Goal: Navigation & Orientation: Find specific page/section

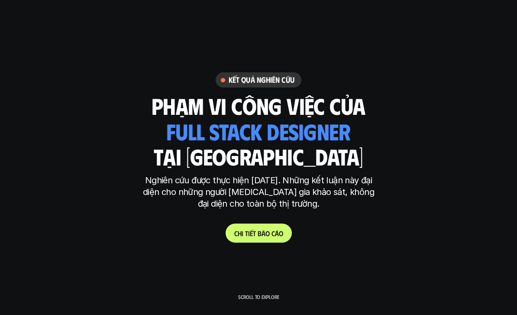
scroll to position [5822, 0]
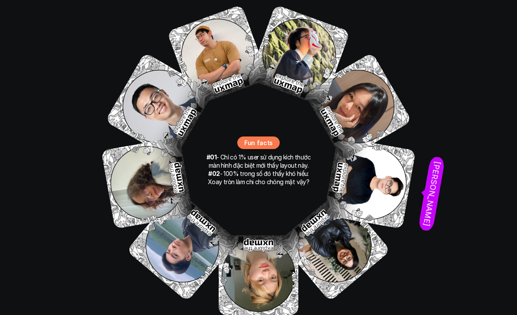
click at [377, 149] on img at bounding box center [369, 182] width 92 height 92
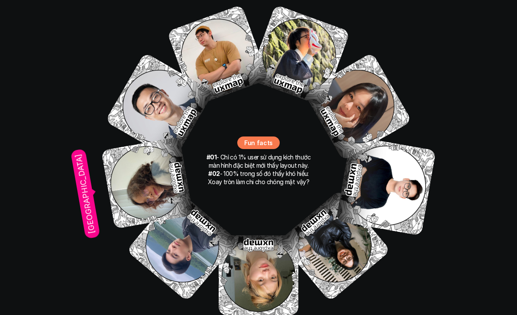
click at [145, 162] on img at bounding box center [147, 182] width 92 height 92
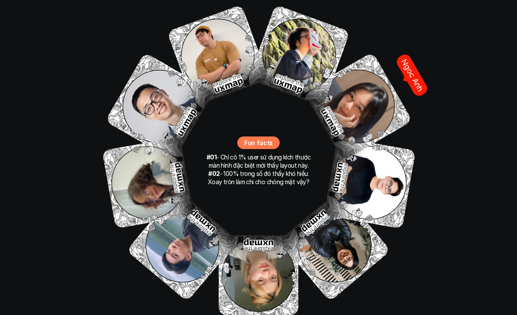
click at [359, 73] on img at bounding box center [357, 105] width 109 height 109
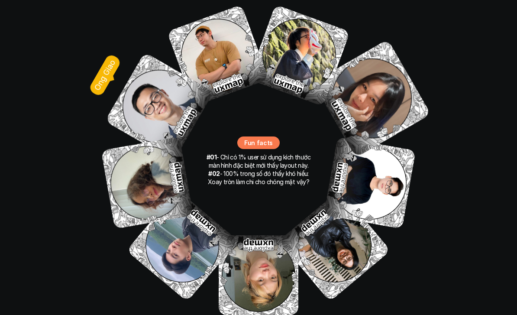
click at [154, 73] on img at bounding box center [159, 106] width 109 height 109
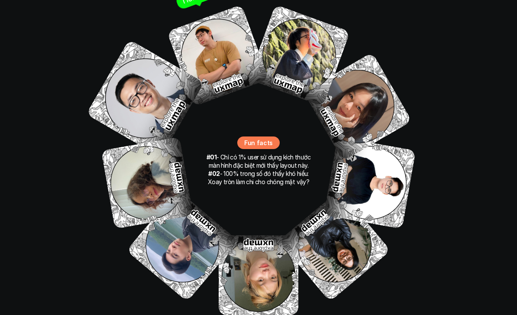
click at [227, 26] on img at bounding box center [218, 55] width 102 height 102
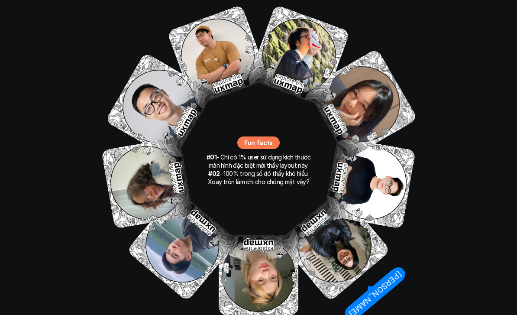
click at [336, 204] on img at bounding box center [334, 245] width 112 height 112
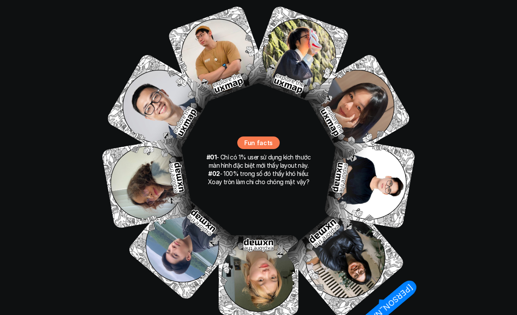
click at [171, 220] on img at bounding box center [182, 245] width 112 height 112
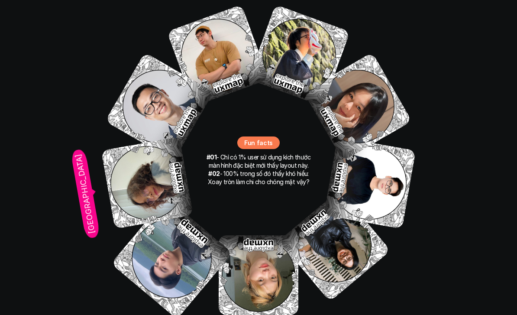
click at [135, 164] on img at bounding box center [147, 182] width 92 height 92
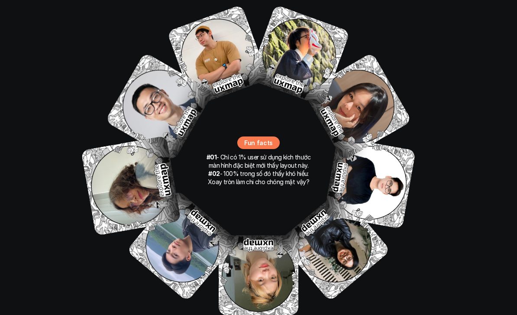
click at [259, 256] on img at bounding box center [259, 275] width 80 height 80
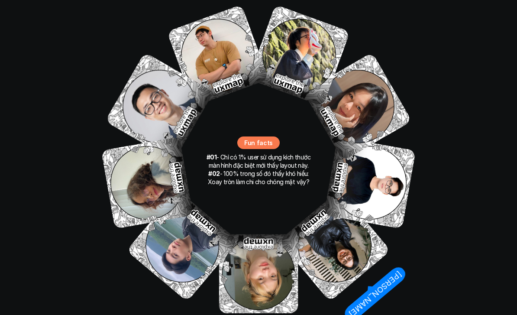
click at [334, 225] on img at bounding box center [334, 245] width 112 height 112
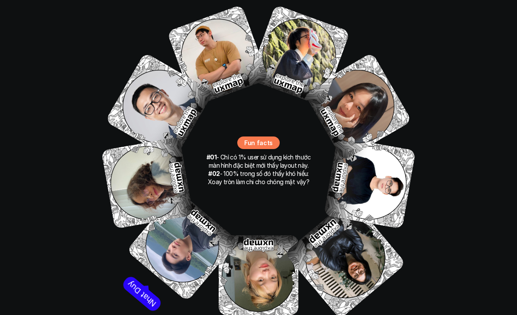
click at [182, 209] on img at bounding box center [182, 245] width 112 height 112
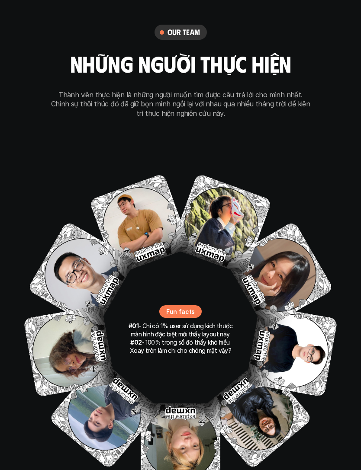
scroll to position [5190, 0]
click at [253, 314] on img at bounding box center [256, 414] width 112 height 112
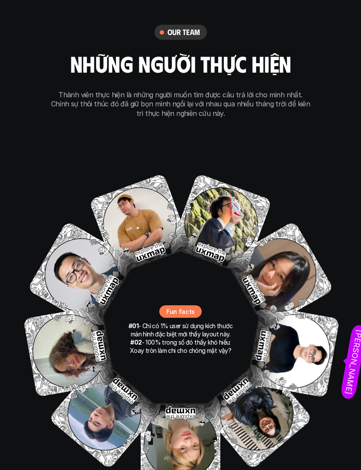
click at [296, 314] on img at bounding box center [293, 352] width 93 height 93
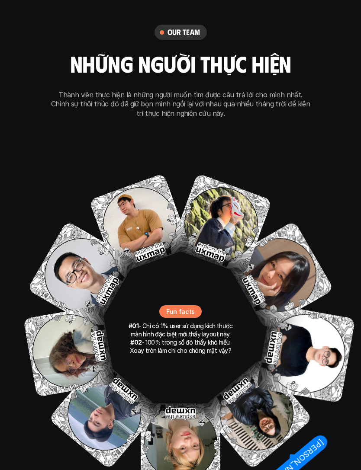
click at [248, 314] on img at bounding box center [256, 414] width 112 height 112
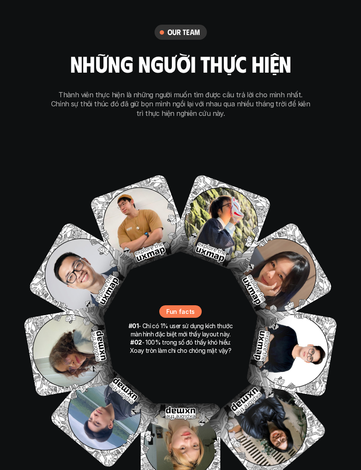
click at [186, 314] on img at bounding box center [181, 444] width 80 height 80
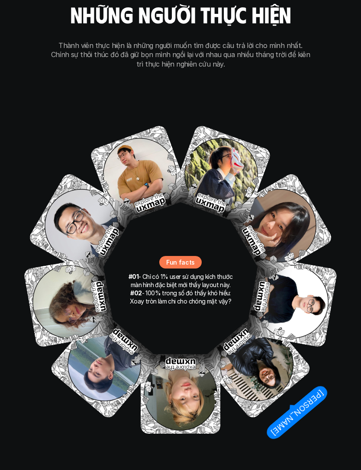
click at [256, 314] on img at bounding box center [256, 365] width 112 height 112
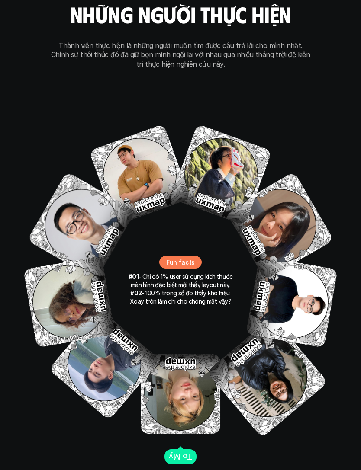
click at [180, 314] on img at bounding box center [181, 394] width 80 height 80
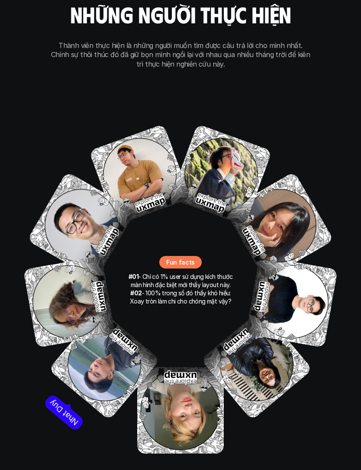
click at [103, 314] on img at bounding box center [104, 365] width 112 height 112
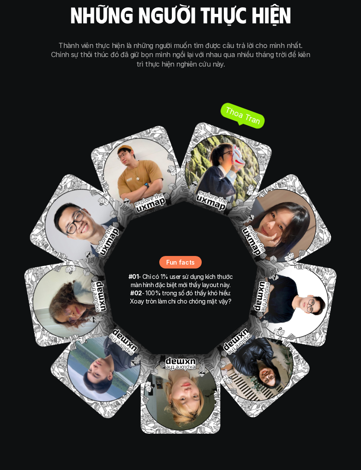
click at [223, 129] on img at bounding box center [222, 171] width 103 height 103
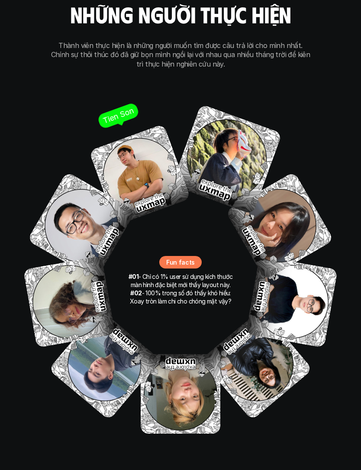
click at [147, 143] on img at bounding box center [140, 175] width 102 height 102
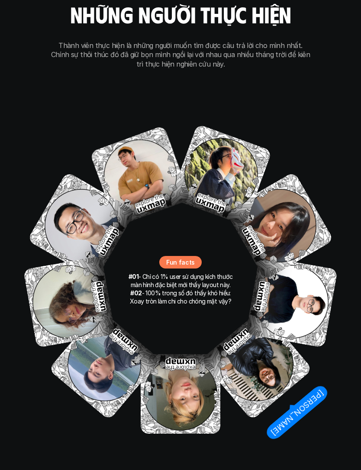
click at [253, 314] on img at bounding box center [256, 365] width 112 height 112
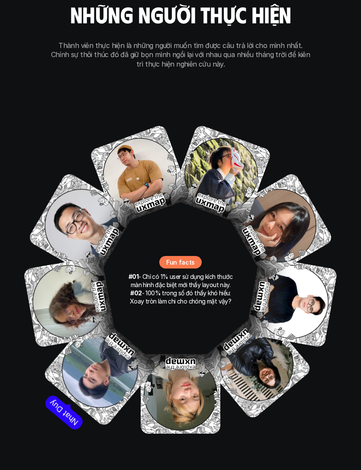
click at [98, 314] on img at bounding box center [100, 370] width 116 height 116
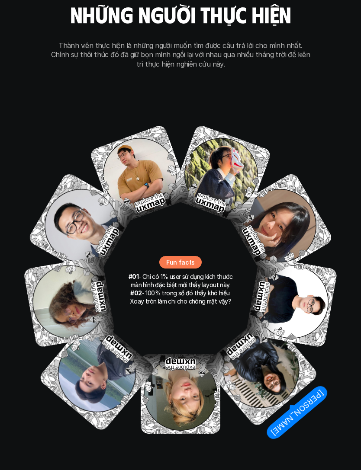
click at [260, 314] on img at bounding box center [261, 370] width 116 height 116
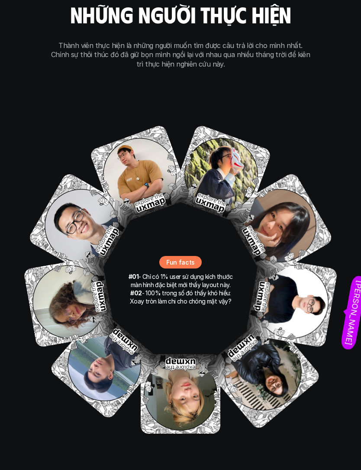
click at [303, 270] on img at bounding box center [292, 302] width 92 height 92
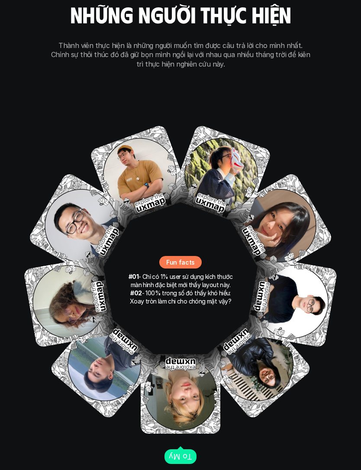
click at [197, 314] on img at bounding box center [181, 394] width 80 height 80
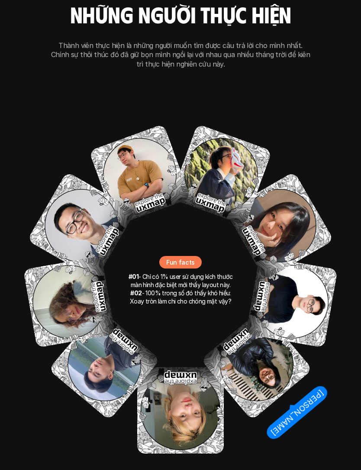
click at [247, 314] on img at bounding box center [256, 365] width 112 height 112
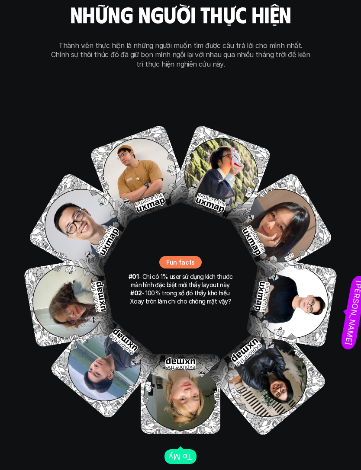
click at [304, 284] on img at bounding box center [291, 302] width 92 height 92
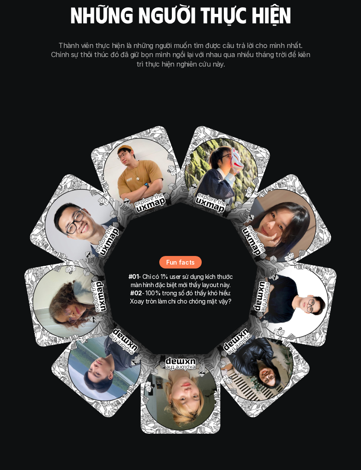
click at [181, 314] on img at bounding box center [181, 394] width 80 height 80
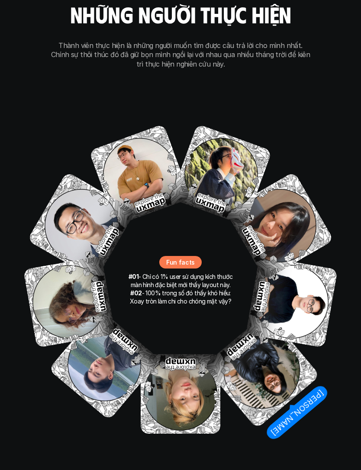
click at [251, 314] on img at bounding box center [261, 370] width 117 height 117
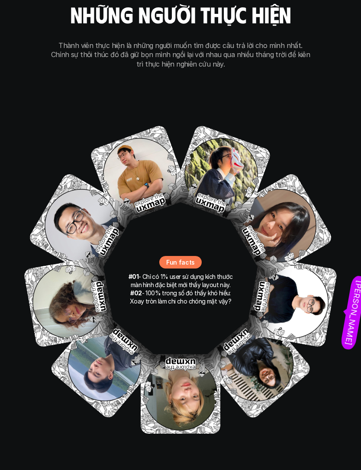
click at [296, 277] on img at bounding box center [291, 302] width 92 height 92
click at [117, 314] on img at bounding box center [104, 365] width 112 height 112
click at [285, 288] on img at bounding box center [291, 302] width 92 height 92
click at [297, 215] on img at bounding box center [279, 226] width 109 height 109
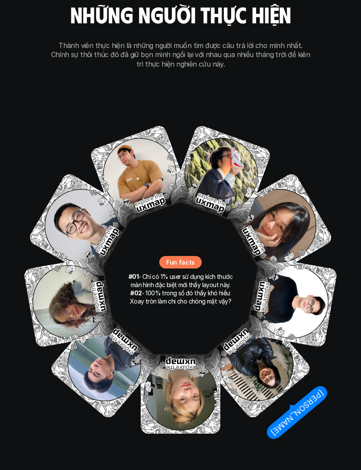
click at [252, 314] on img at bounding box center [256, 365] width 112 height 112
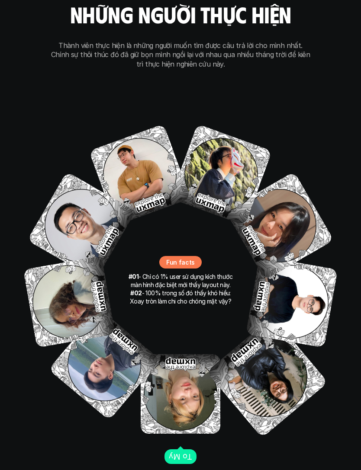
click at [192, 314] on img at bounding box center [181, 394] width 80 height 80
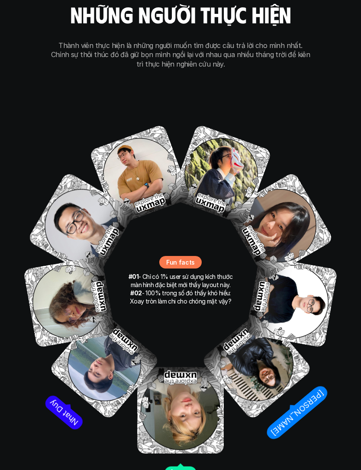
click at [124, 314] on img at bounding box center [104, 365] width 112 height 112
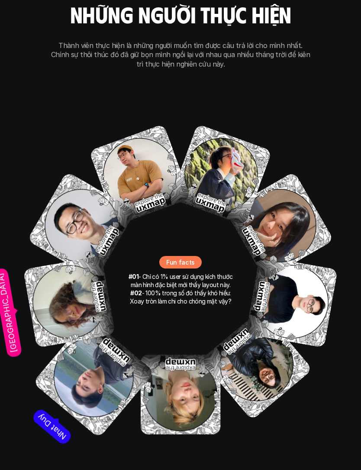
click at [81, 279] on img at bounding box center [69, 302] width 92 height 92
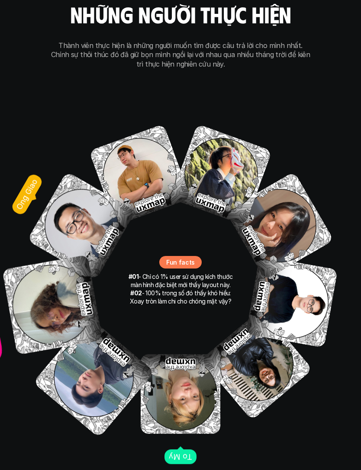
click at [111, 193] on img at bounding box center [81, 226] width 109 height 109
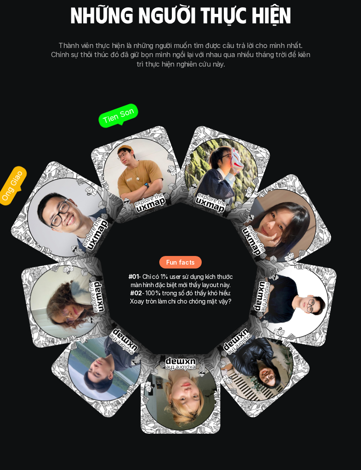
click at [157, 147] on img at bounding box center [140, 175] width 102 height 102
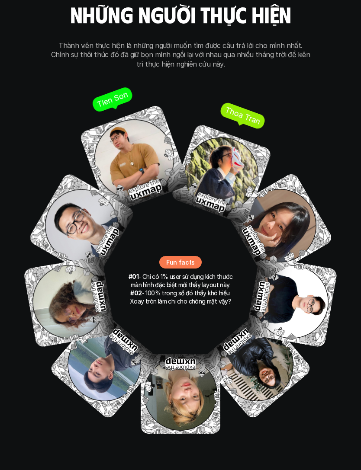
click at [230, 123] on img at bounding box center [221, 174] width 103 height 103
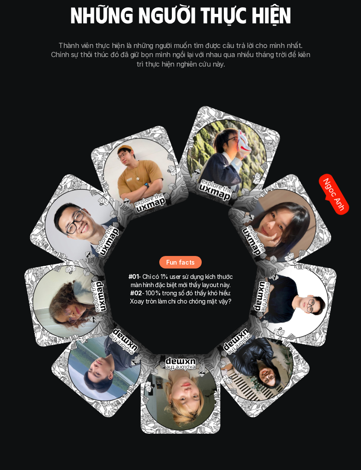
click at [296, 180] on img at bounding box center [279, 226] width 109 height 109
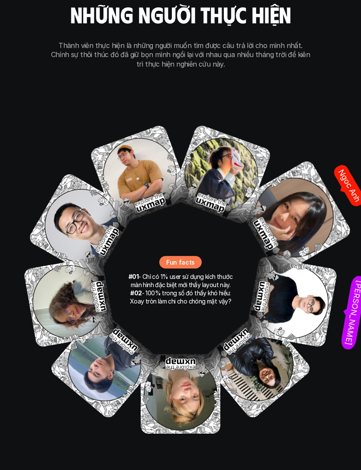
click at [304, 256] on img at bounding box center [291, 302] width 92 height 92
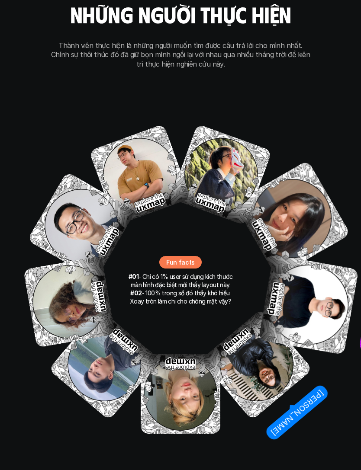
click at [256, 314] on img at bounding box center [256, 365] width 112 height 112
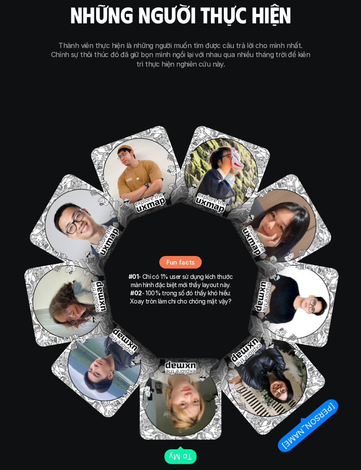
click at [191, 314] on img at bounding box center [181, 399] width 82 height 82
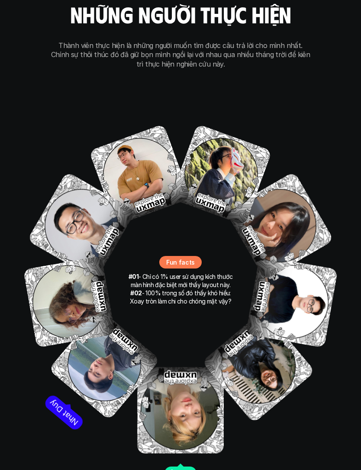
click at [126, 314] on img at bounding box center [104, 365] width 112 height 112
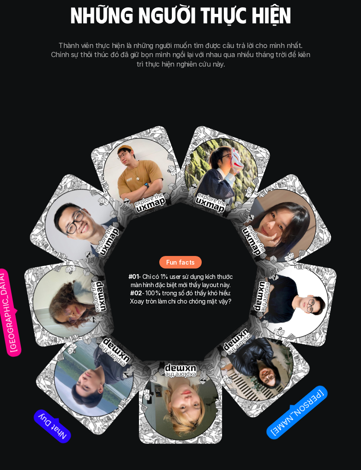
click at [94, 274] on img at bounding box center [69, 302] width 92 height 92
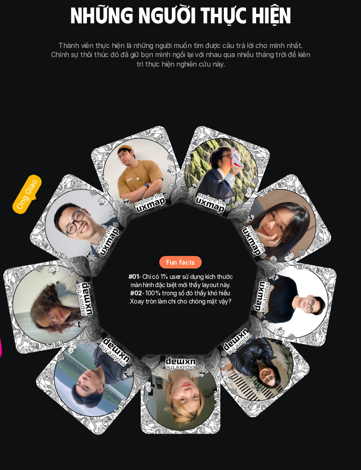
click at [92, 202] on img at bounding box center [81, 226] width 109 height 109
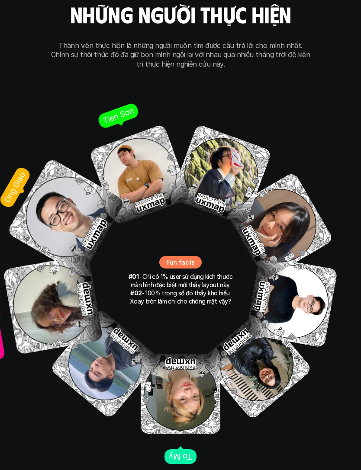
click at [155, 143] on img at bounding box center [140, 175] width 102 height 102
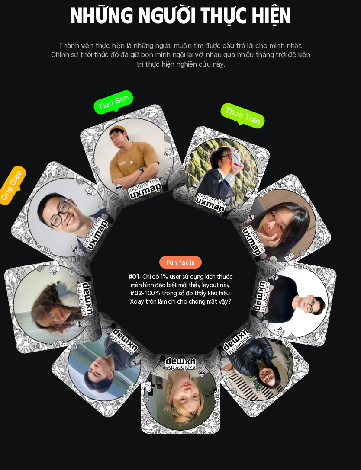
click at [247, 142] on img at bounding box center [221, 175] width 102 height 102
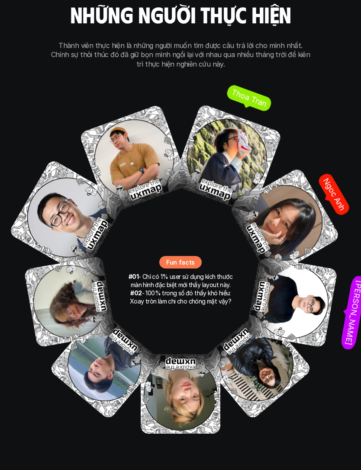
click at [293, 274] on img at bounding box center [291, 302] width 92 height 92
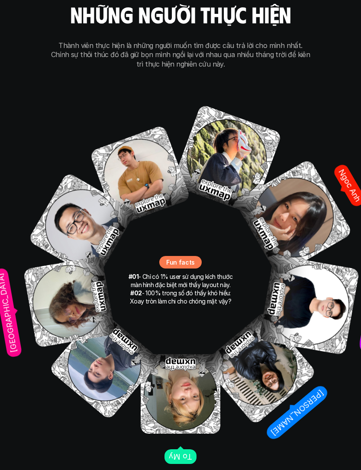
click at [211, 314] on img at bounding box center [181, 394] width 80 height 80
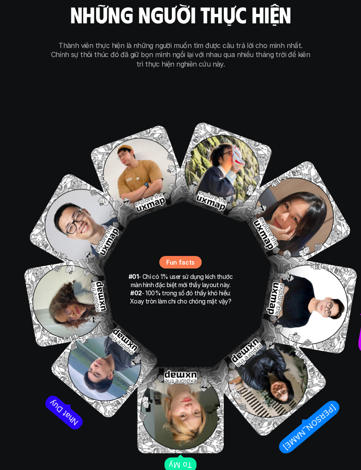
click at [140, 314] on img at bounding box center [104, 365] width 112 height 112
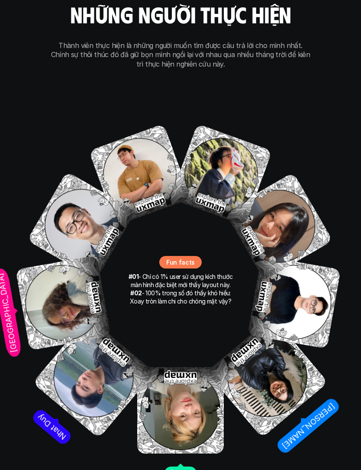
click at [80, 289] on img at bounding box center [63, 303] width 95 height 95
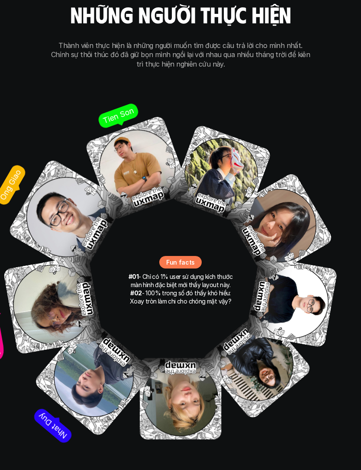
click at [219, 130] on img at bounding box center [221, 175] width 102 height 102
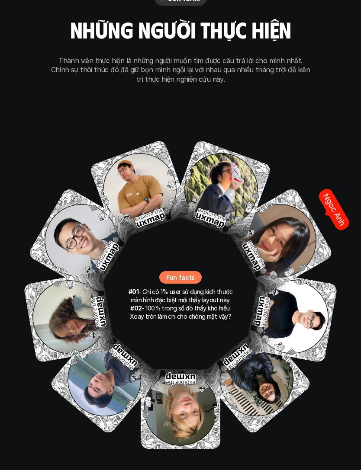
scroll to position [5224, 0]
click at [297, 228] on img at bounding box center [279, 241] width 109 height 109
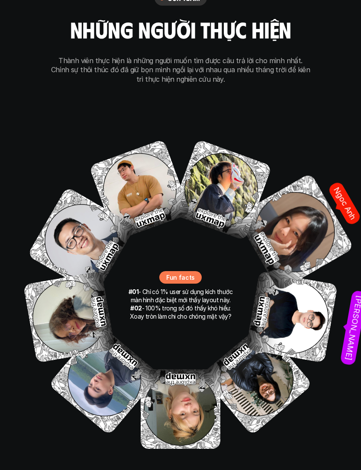
click at [296, 272] on img at bounding box center [291, 317] width 92 height 92
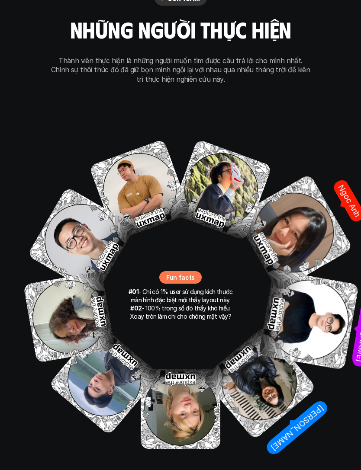
click at [275, 314] on img at bounding box center [259, 383] width 115 height 115
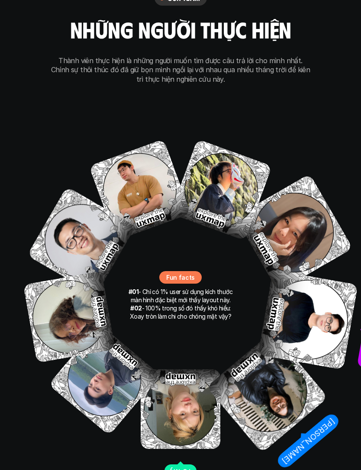
click at [184, 314] on img at bounding box center [181, 410] width 80 height 80
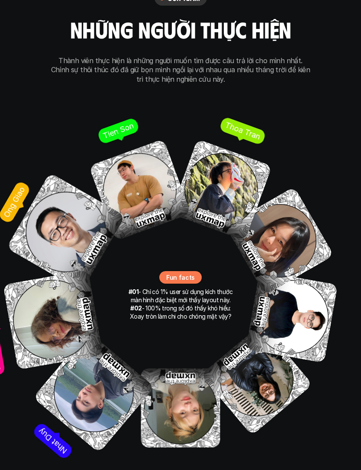
click at [201, 152] on img at bounding box center [221, 190] width 102 height 102
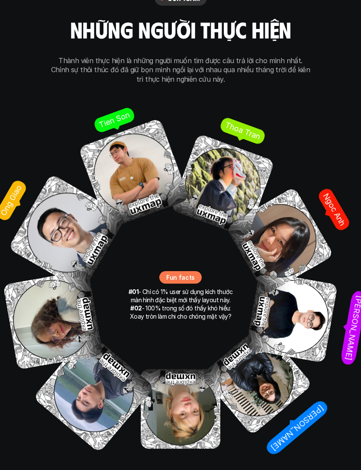
click at [291, 204] on img at bounding box center [279, 241] width 109 height 109
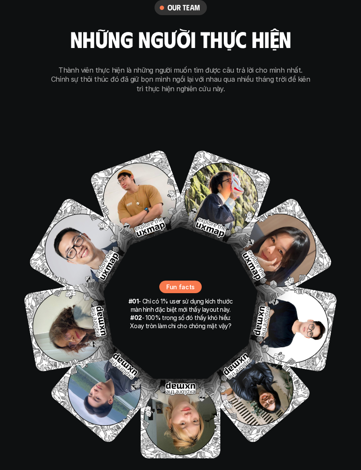
scroll to position [5217, 0]
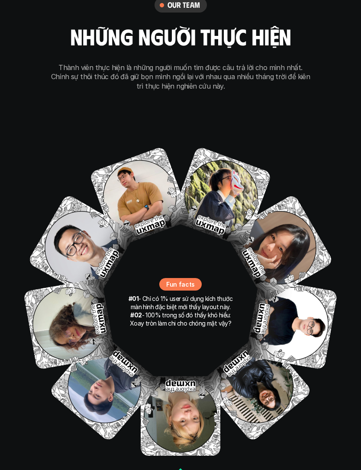
click at [182, 314] on img at bounding box center [181, 417] width 80 height 80
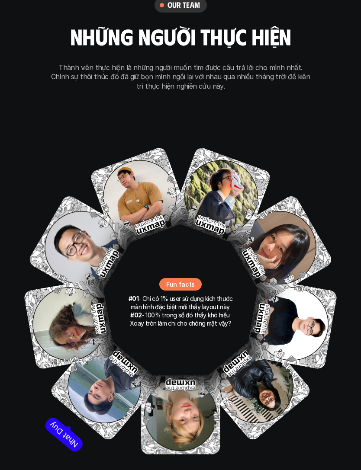
click at [99, 314] on img at bounding box center [104, 387] width 112 height 112
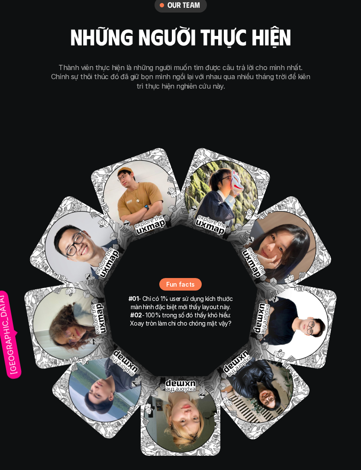
click at [82, 302] on img at bounding box center [69, 324] width 92 height 92
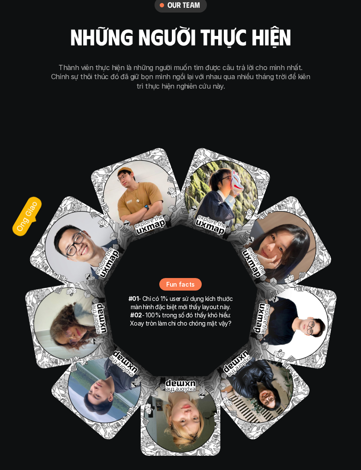
click at [99, 219] on img at bounding box center [81, 248] width 109 height 109
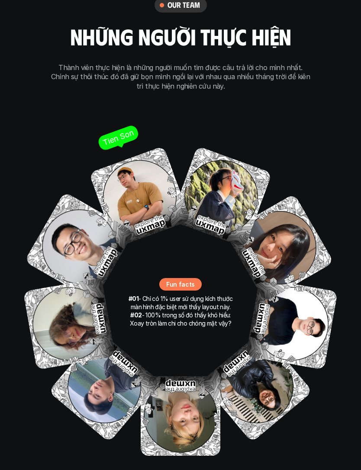
click at [151, 163] on img at bounding box center [140, 197] width 102 height 102
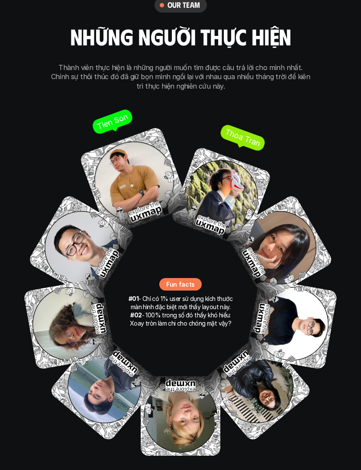
click at [233, 156] on img at bounding box center [221, 197] width 102 height 102
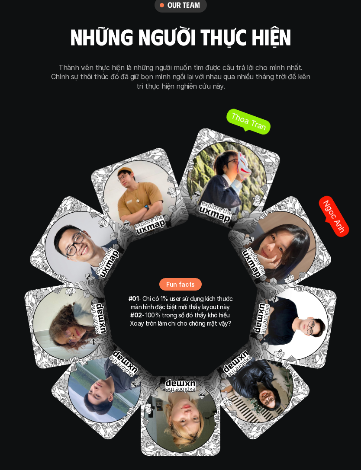
click at [290, 212] on img at bounding box center [279, 248] width 109 height 109
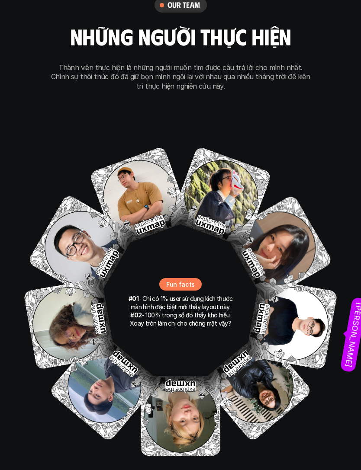
click at [307, 292] on img at bounding box center [291, 324] width 92 height 92
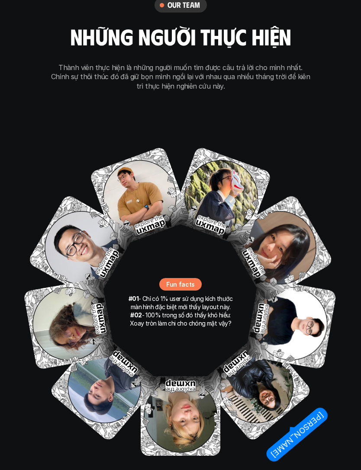
click at [265, 314] on img at bounding box center [256, 387] width 112 height 112
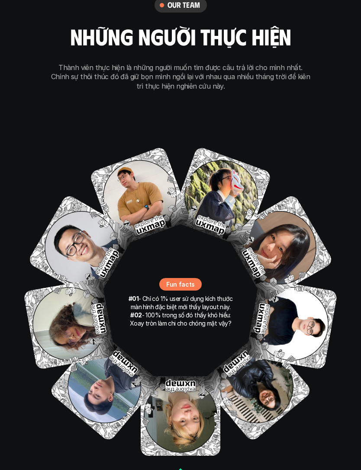
click at [174, 314] on img at bounding box center [181, 416] width 80 height 80
click at [247, 314] on img at bounding box center [256, 387] width 112 height 112
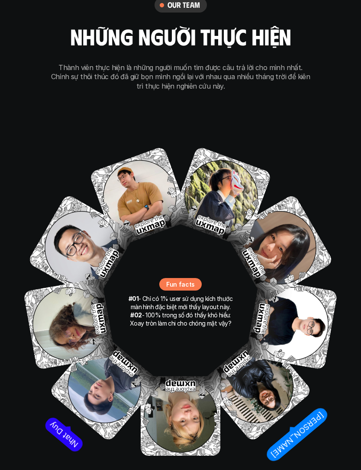
click at [117, 314] on img at bounding box center [104, 387] width 112 height 112
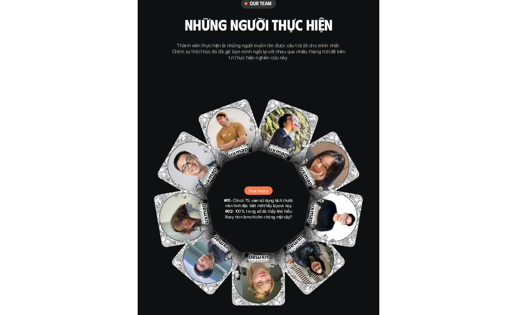
scroll to position [5758, 0]
